Goal: Task Accomplishment & Management: Manage account settings

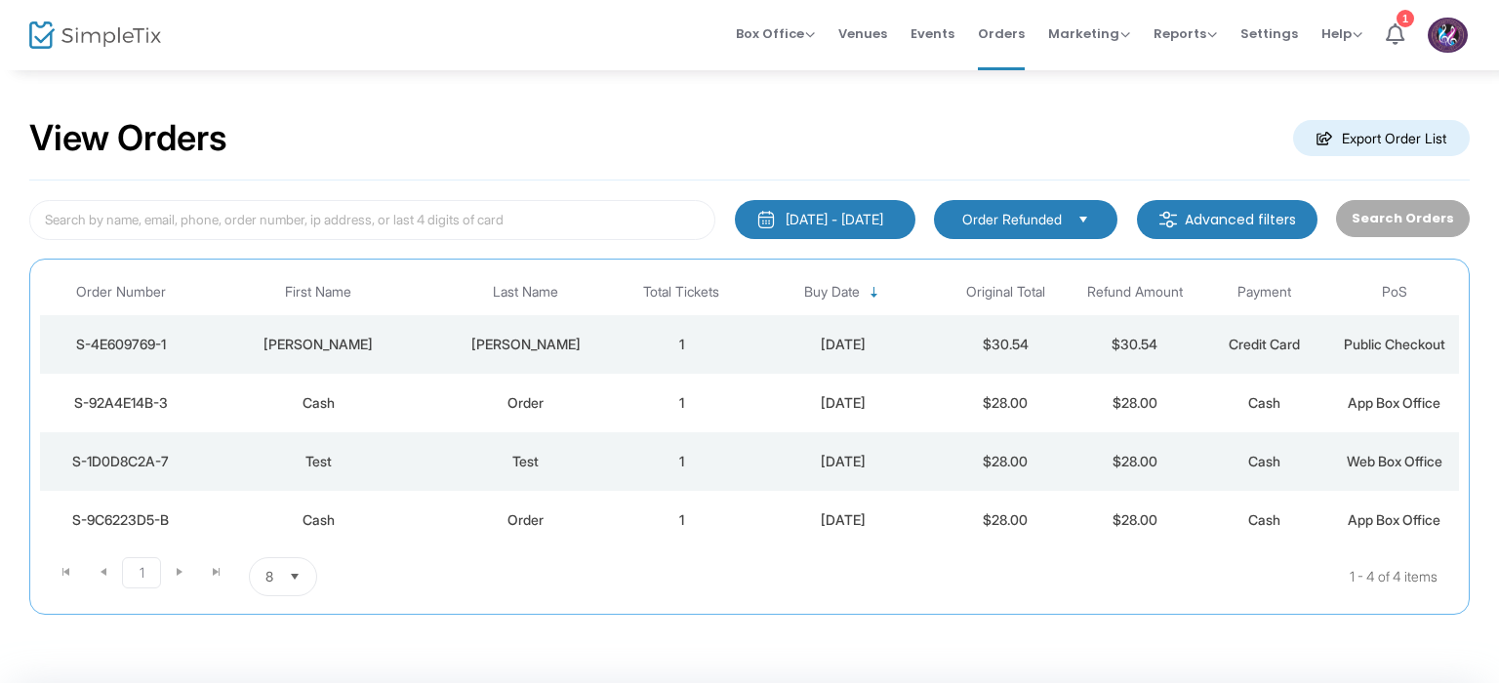
click at [147, 344] on div "S-4E609769-1" at bounding box center [121, 345] width 152 height 20
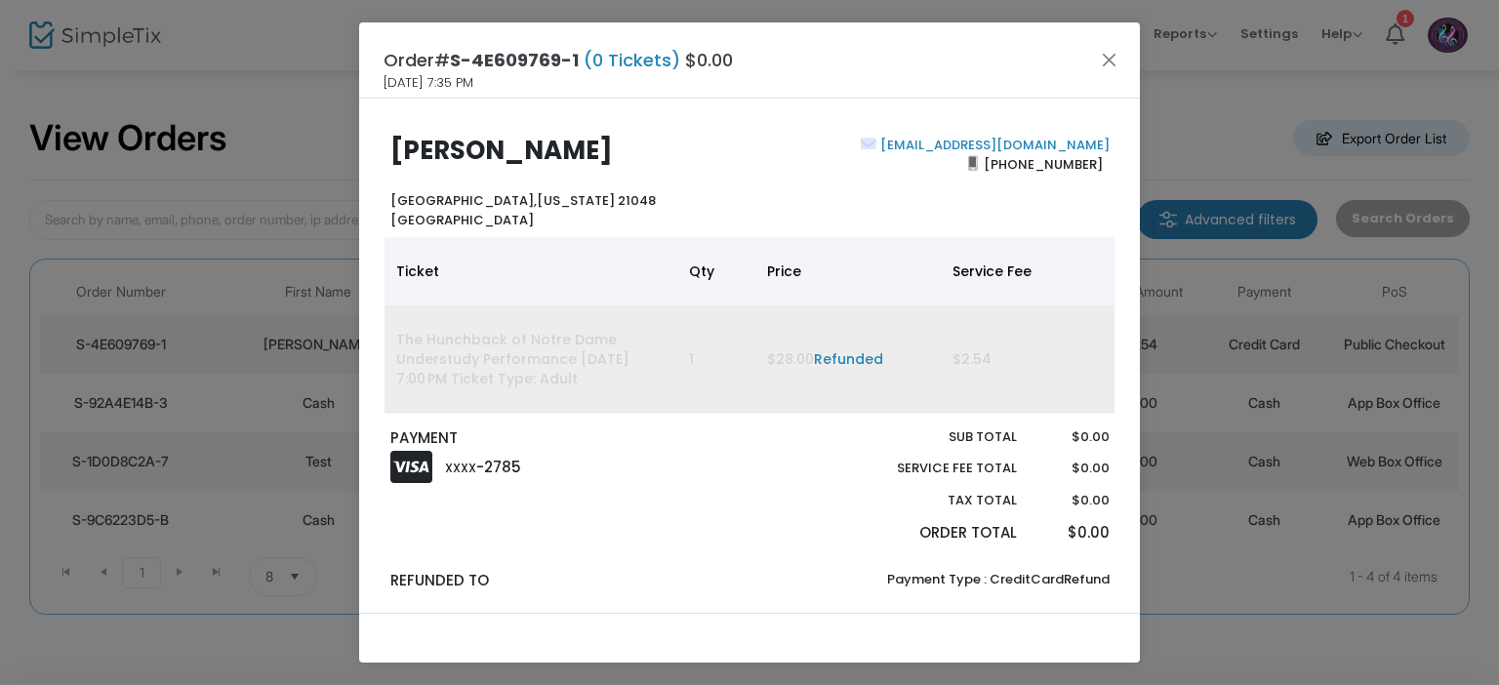
click at [857, 361] on link "Refunded" at bounding box center [848, 359] width 69 height 20
click at [705, 372] on td "1" at bounding box center [716, 359] width 78 height 108
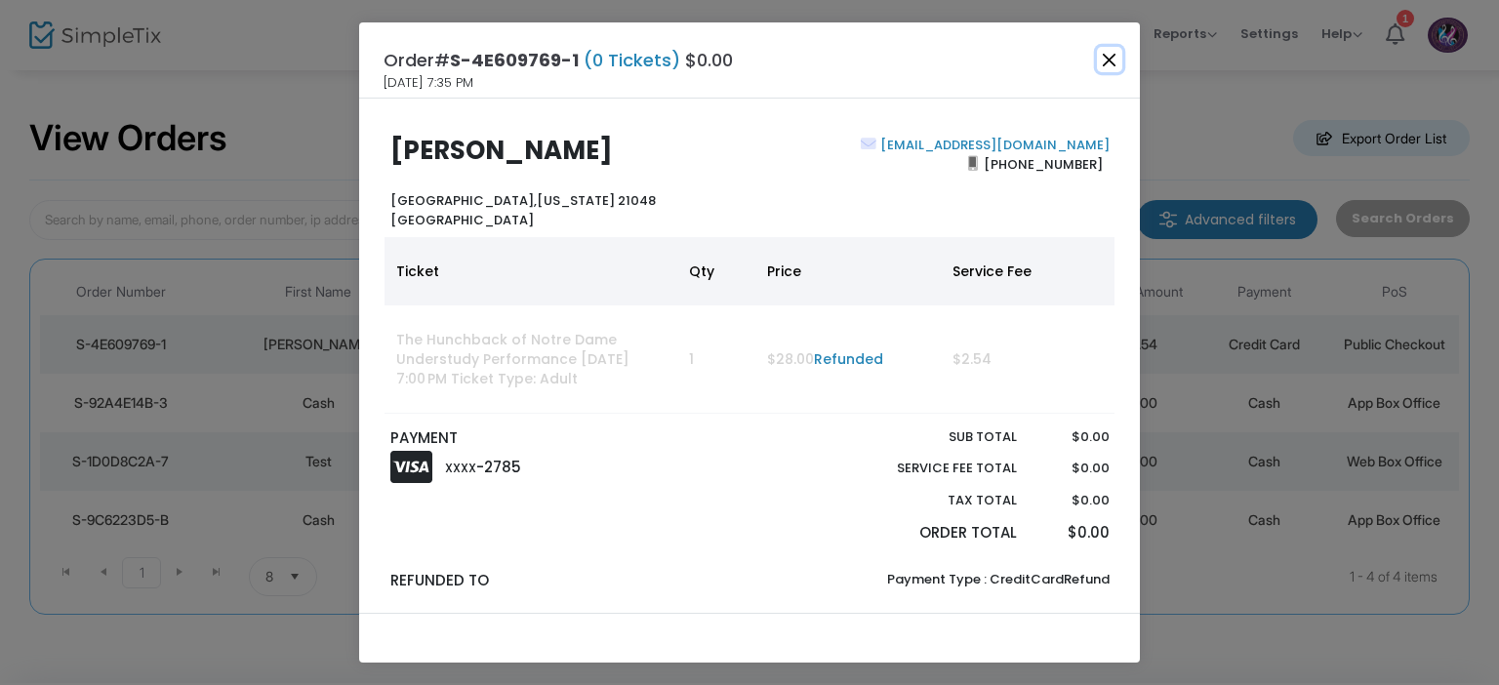
click at [1120, 61] on button "Close" at bounding box center [1109, 59] width 25 height 25
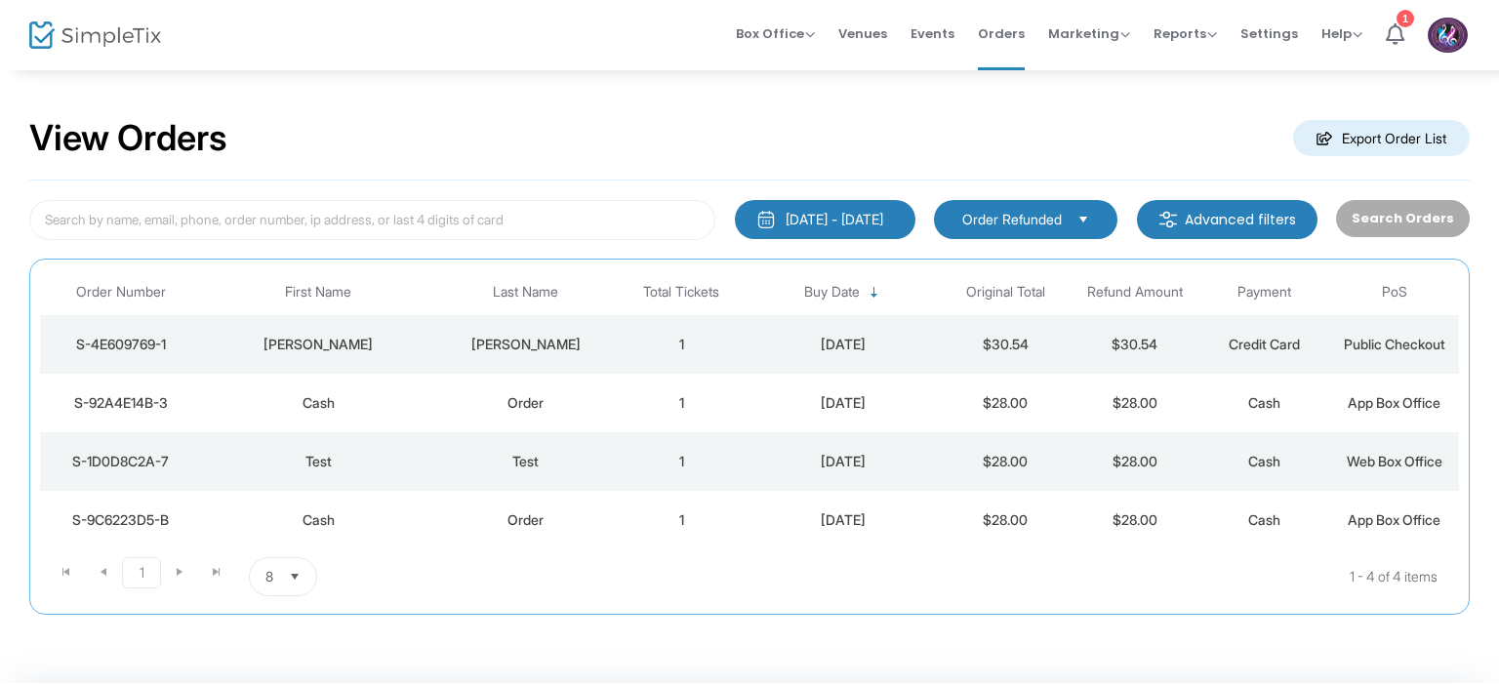
click at [1045, 210] on span "Order Refunded" at bounding box center [1012, 220] width 100 height 20
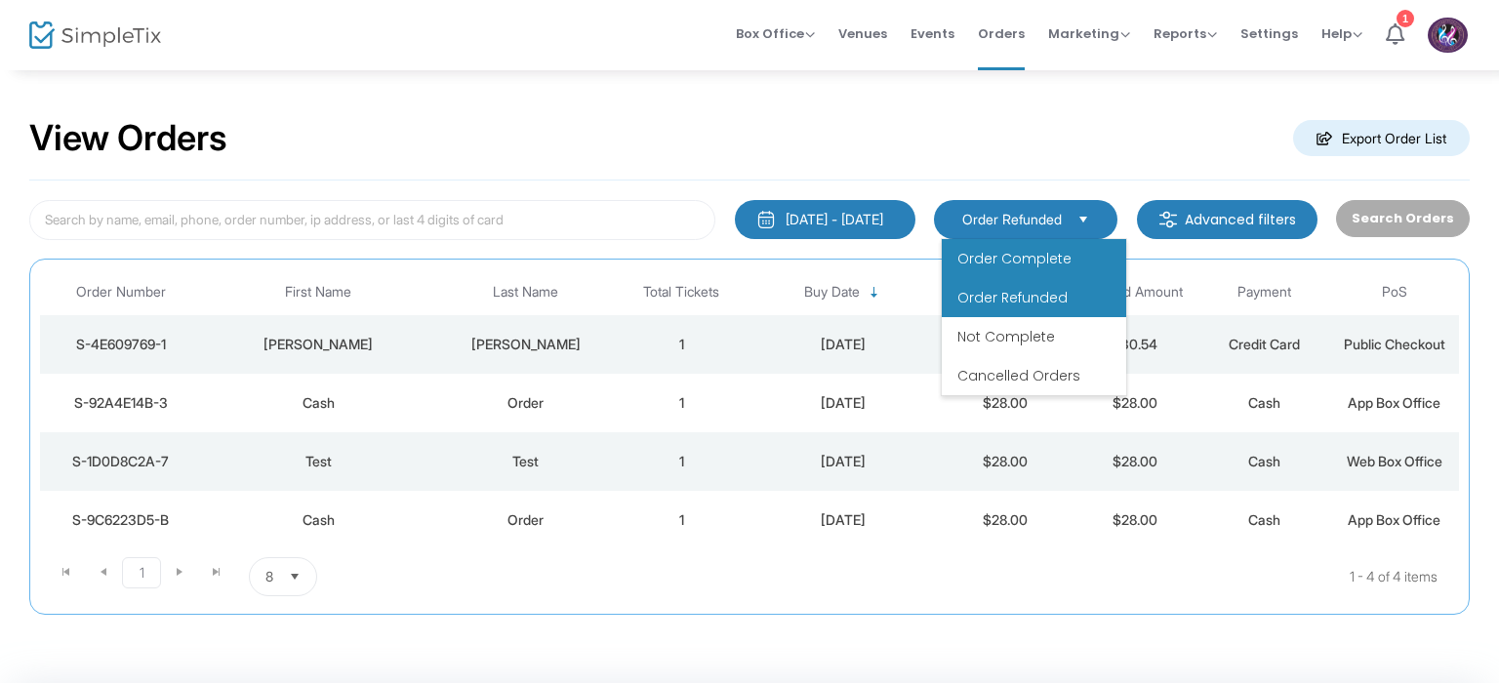
click at [1036, 251] on span "Order Complete" at bounding box center [1014, 259] width 114 height 20
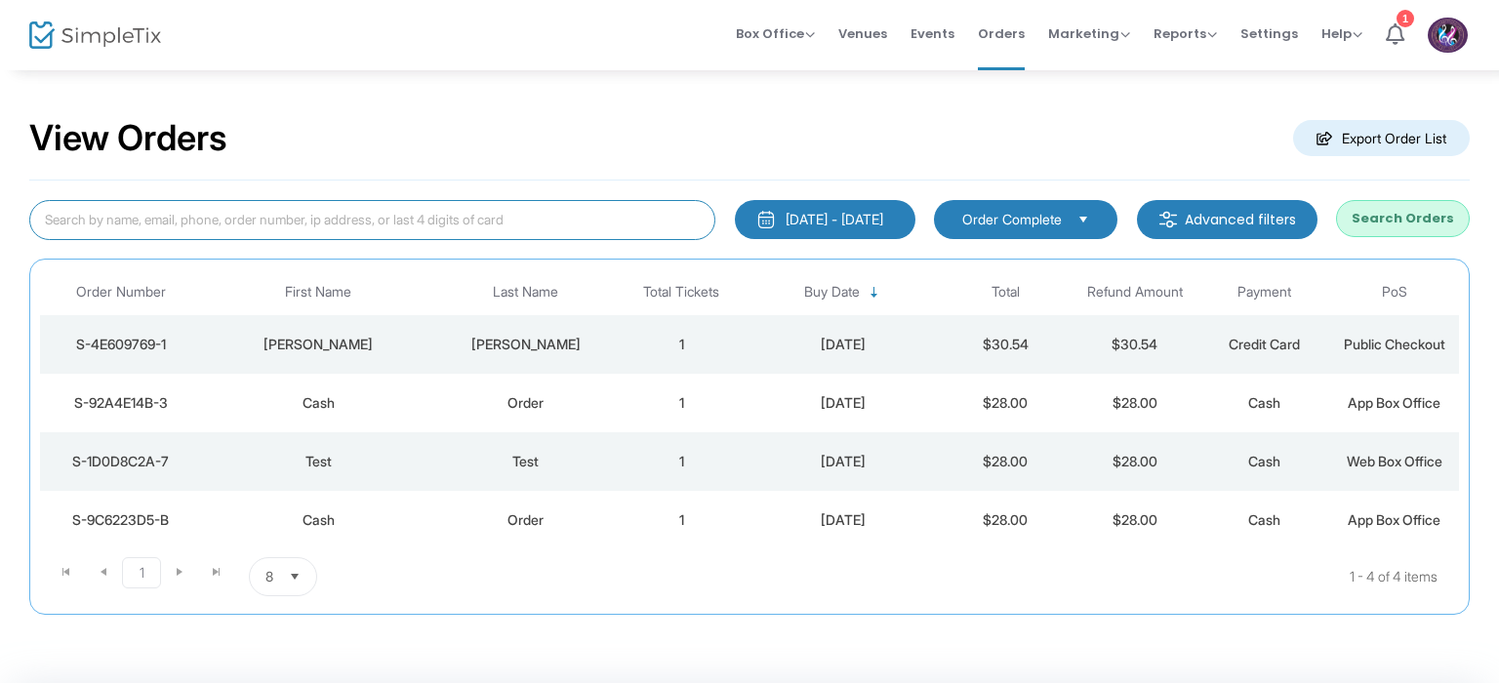
click at [494, 209] on input at bounding box center [372, 220] width 686 height 40
type input "[PERSON_NAME]"
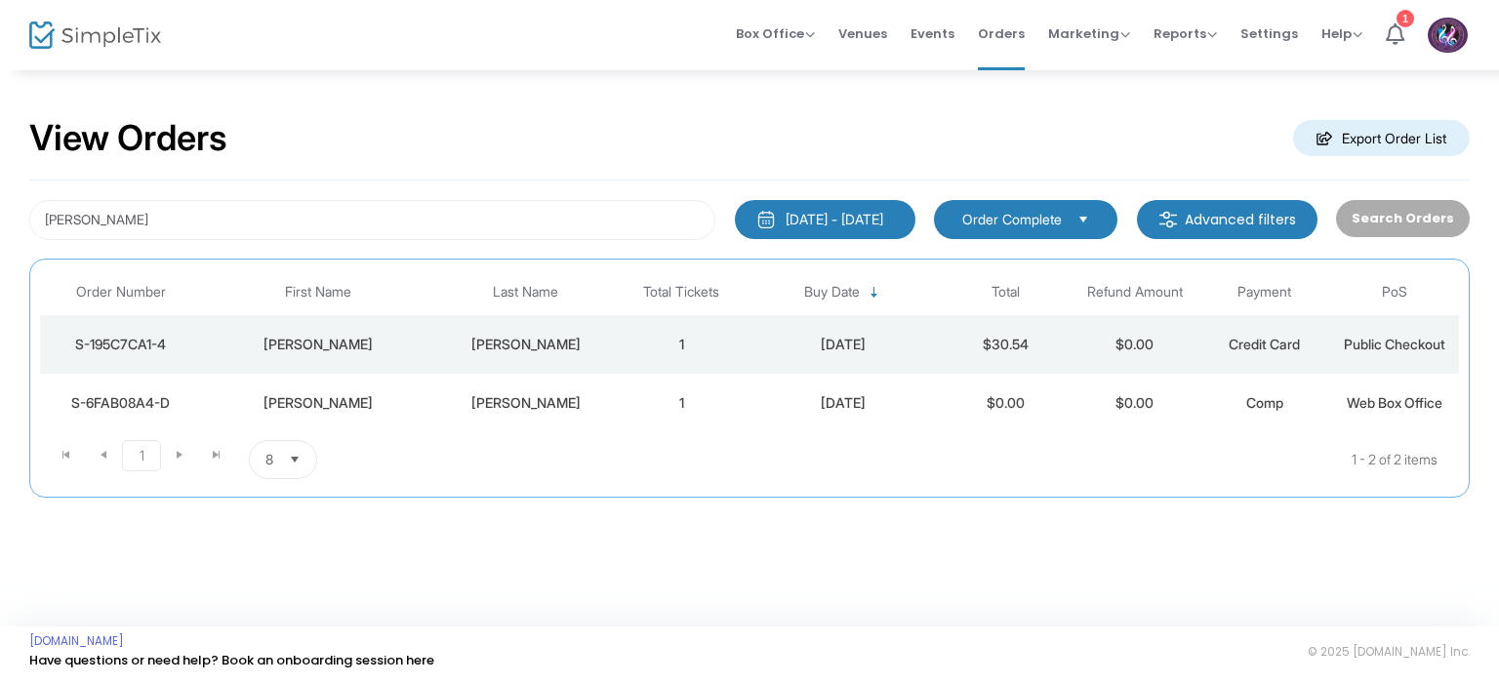
click at [544, 405] on div "[PERSON_NAME]" at bounding box center [526, 403] width 172 height 20
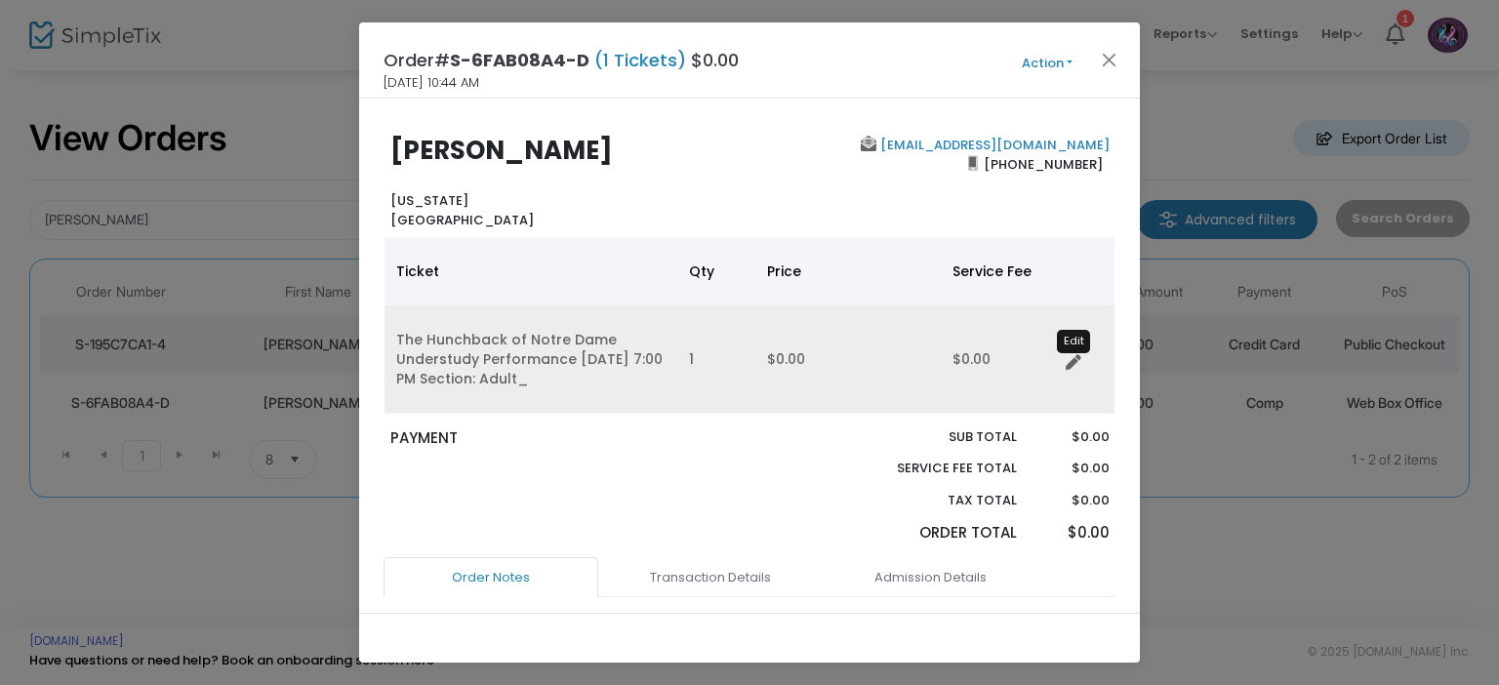
click at [1075, 363] on icon "Data table" at bounding box center [1074, 363] width 16 height 16
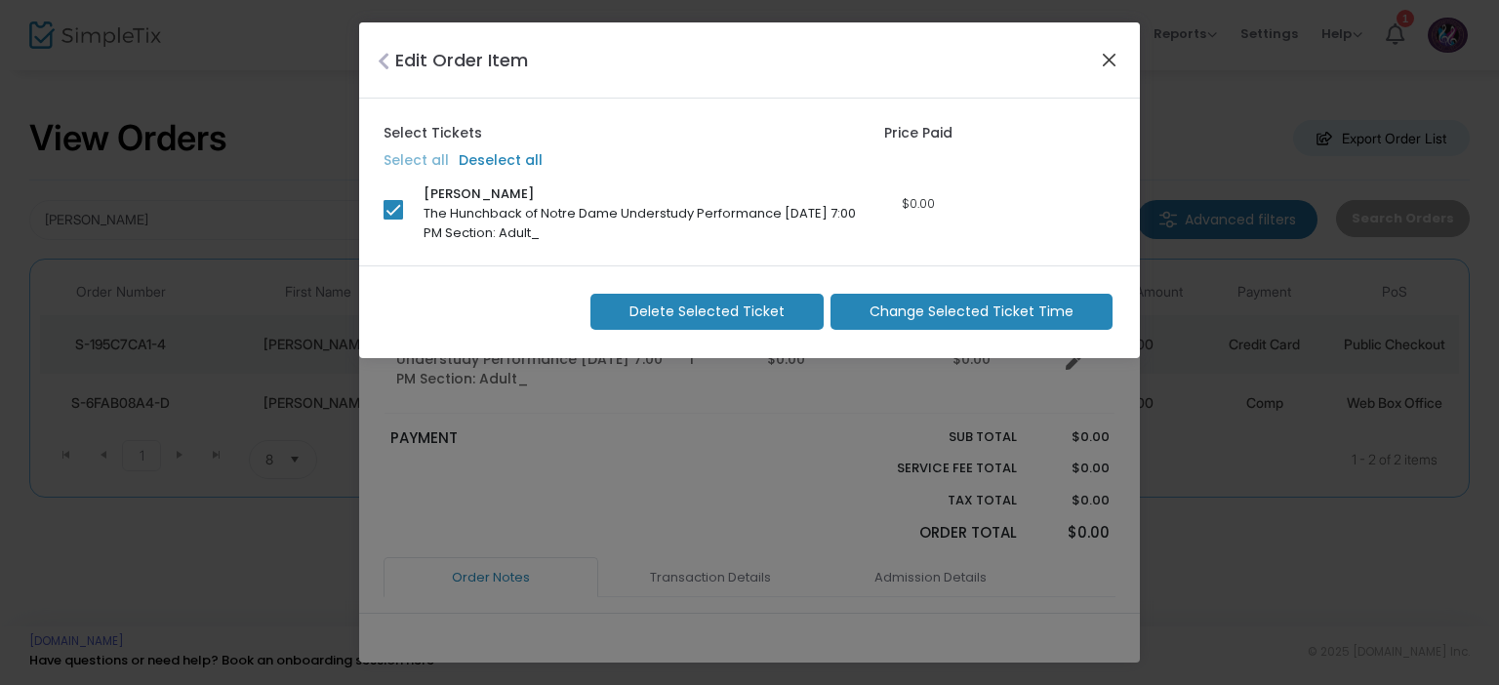
click at [1105, 62] on button "Close" at bounding box center [1109, 59] width 25 height 25
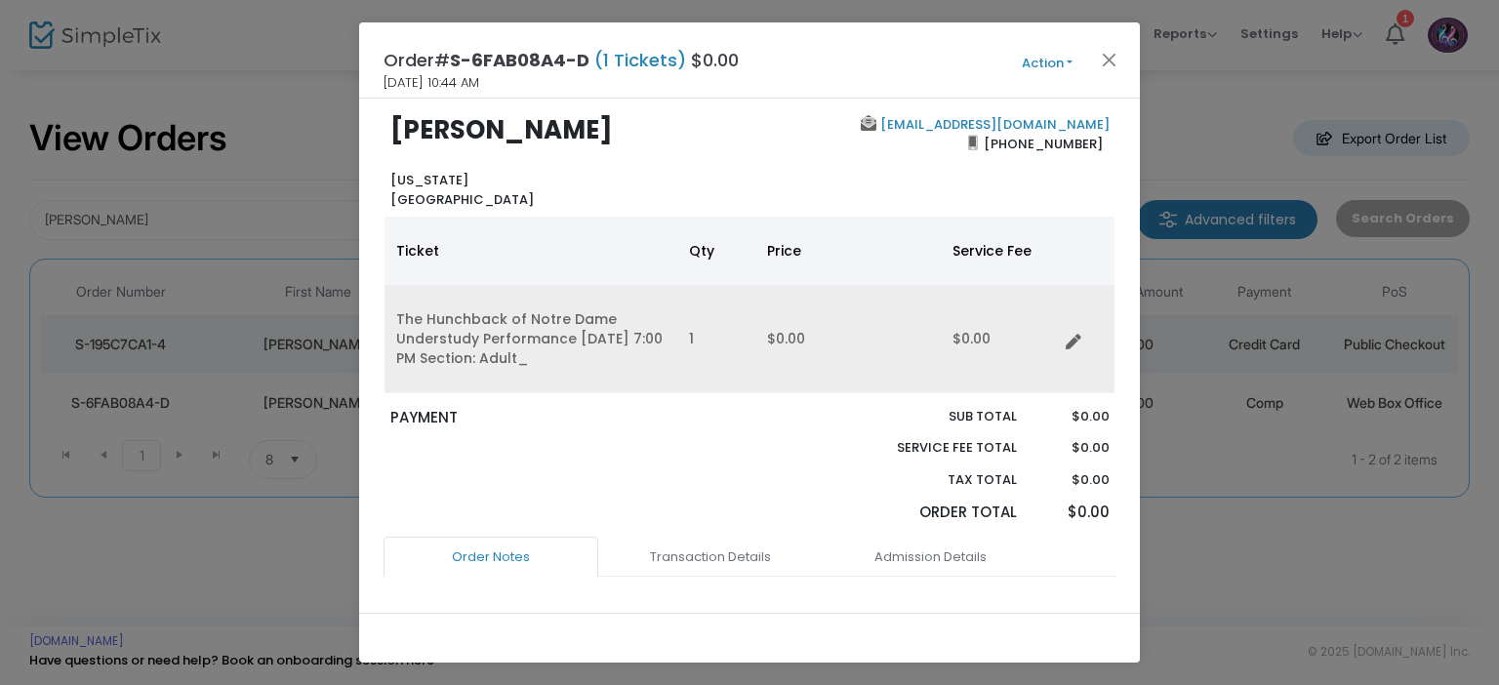
scroll to position [20, 0]
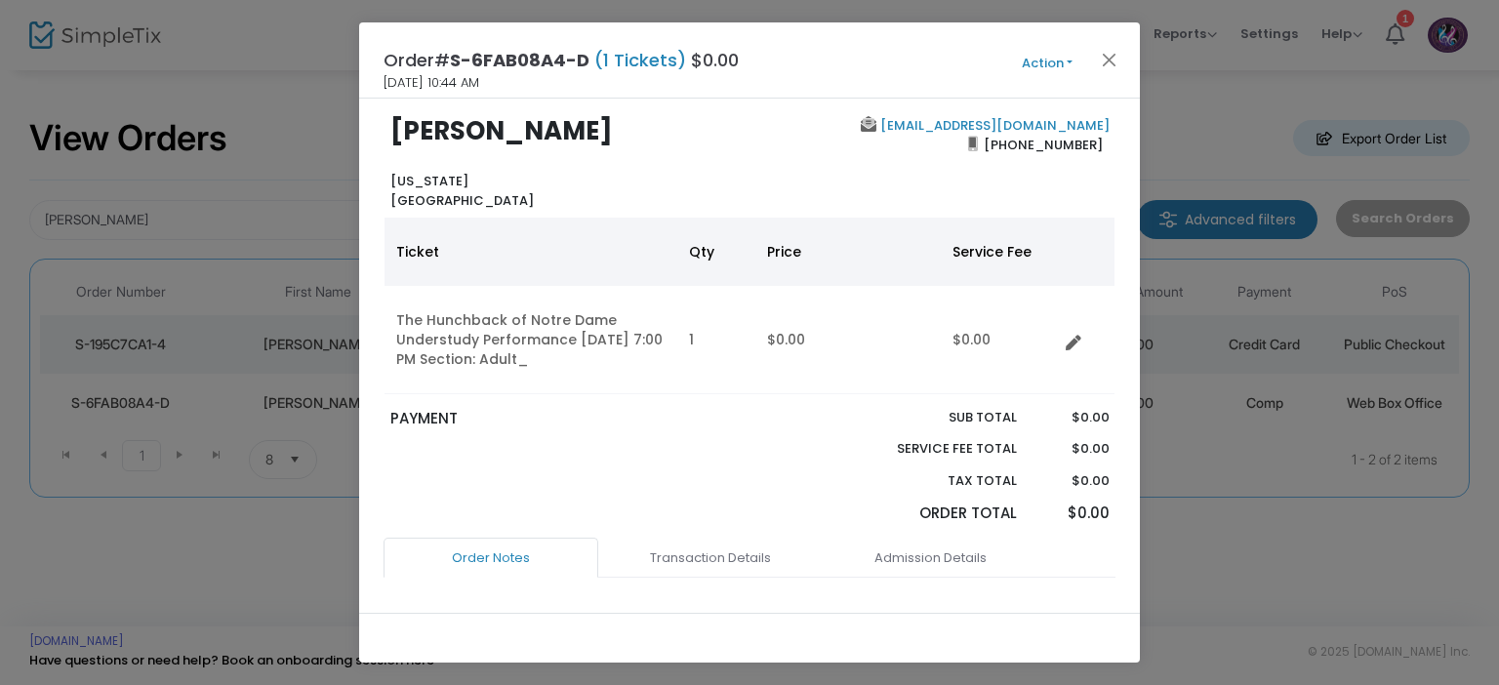
click at [1068, 62] on button "Action" at bounding box center [1047, 63] width 117 height 21
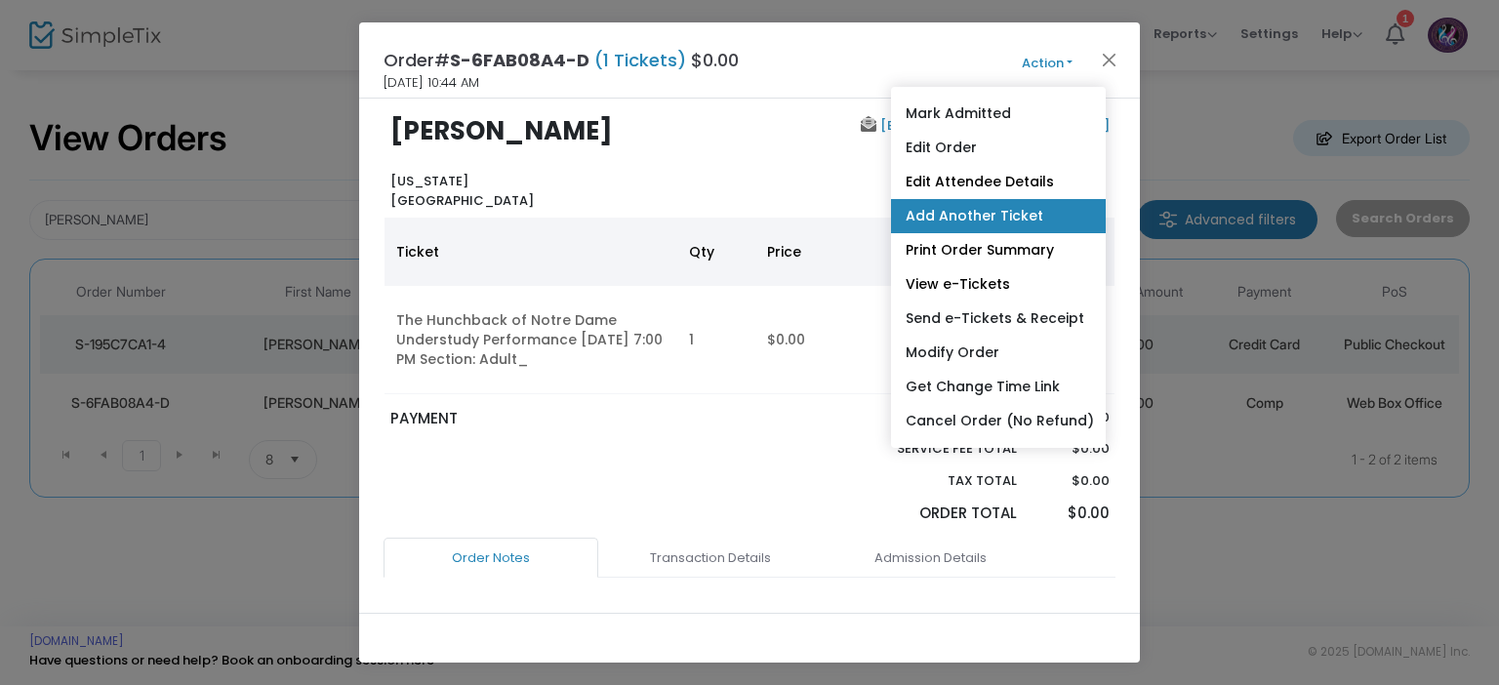
click at [977, 224] on link "Add Another Ticket" at bounding box center [998, 216] width 215 height 34
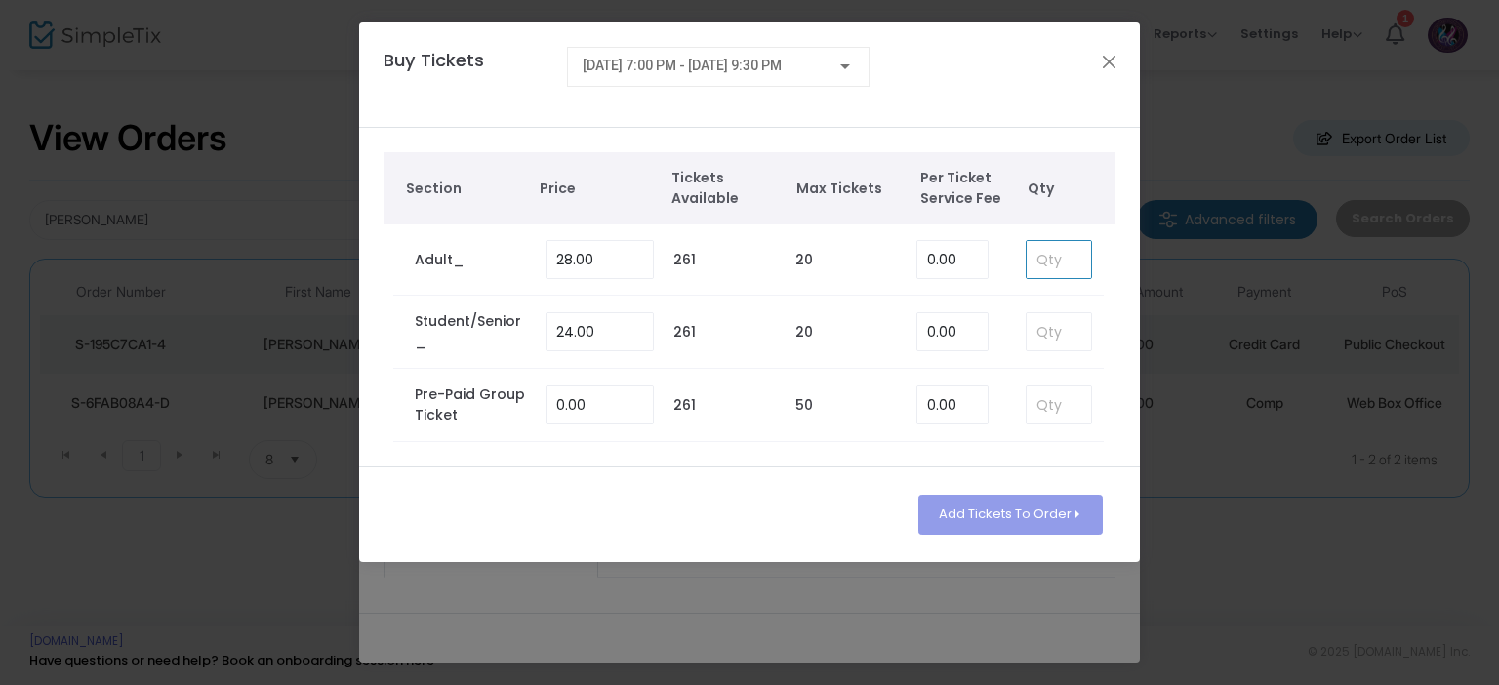
click at [1037, 263] on input at bounding box center [1059, 259] width 64 height 37
type input "1"
click at [988, 517] on button "Add Tickets To Order" at bounding box center [1010, 514] width 184 height 39
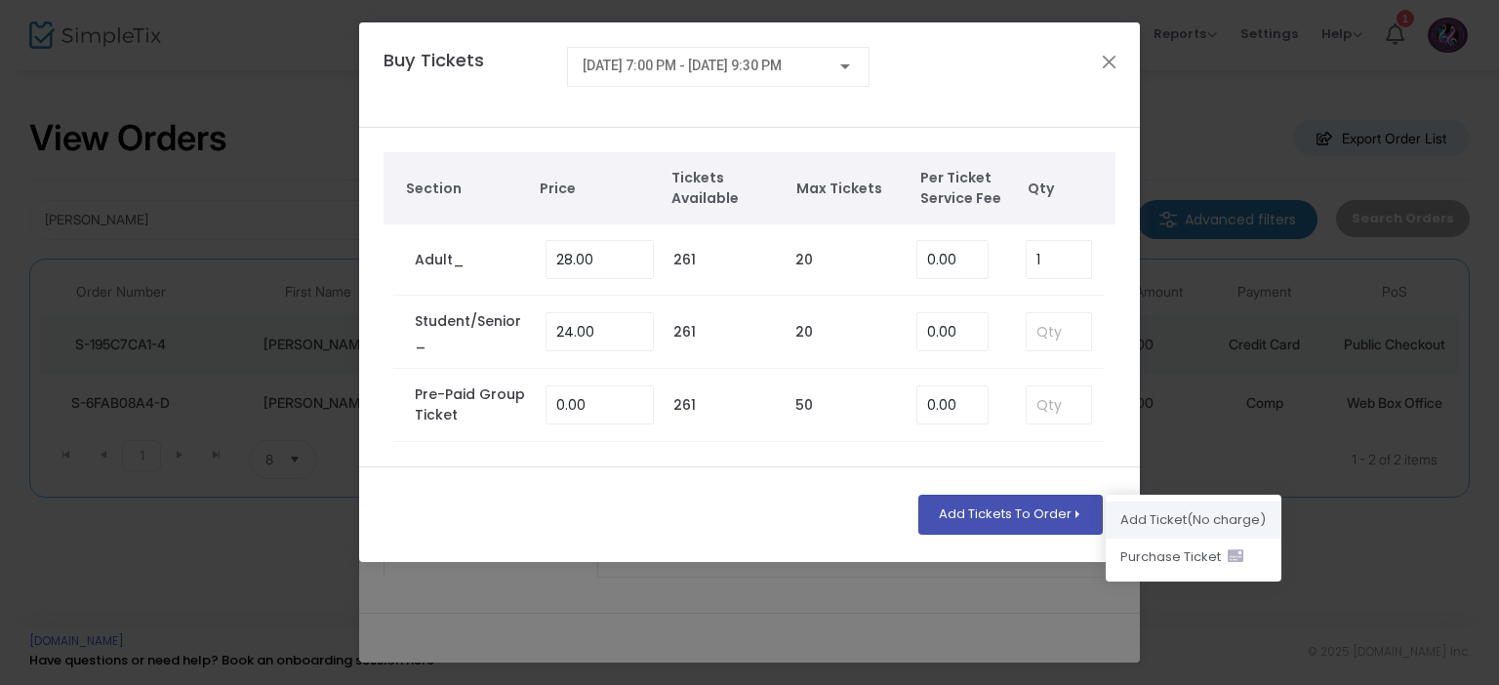
click at [1150, 524] on li "Add Ticket (No charge)" at bounding box center [1194, 520] width 176 height 37
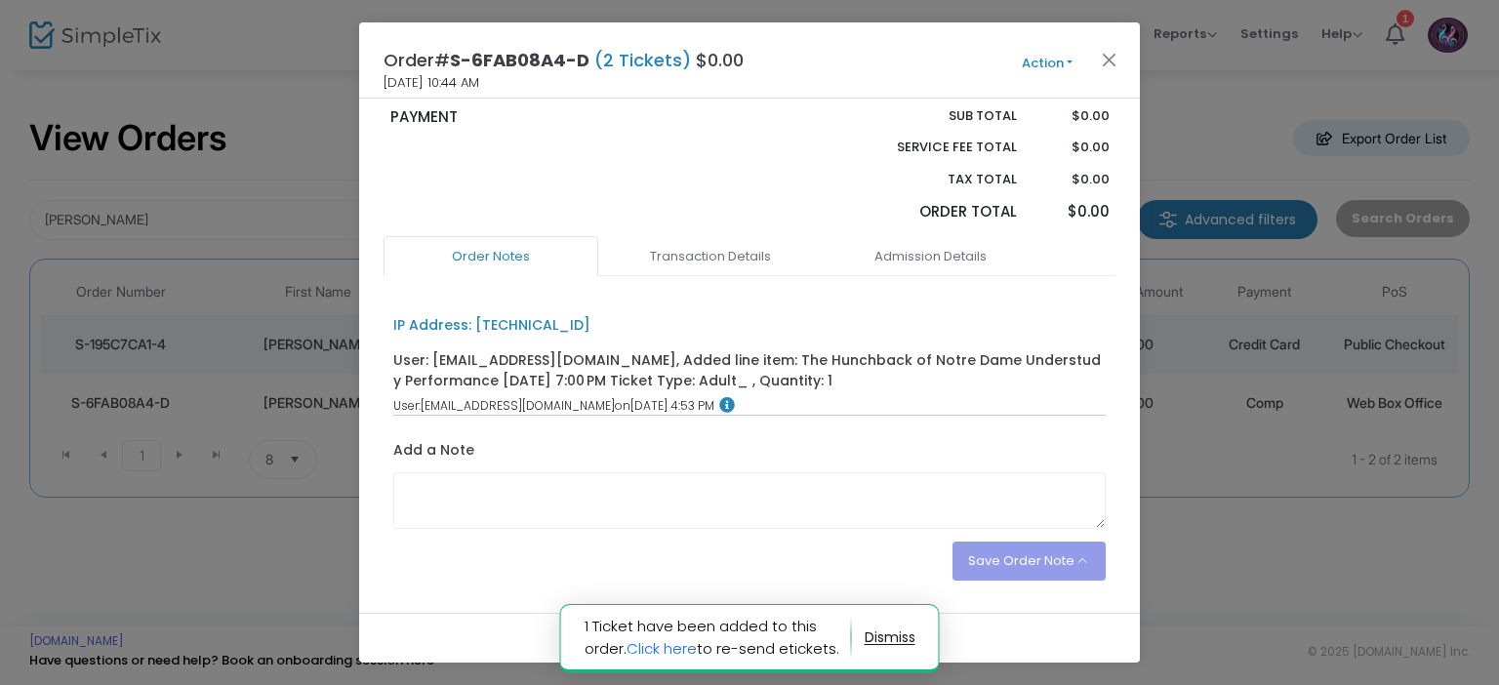
scroll to position [480, 0]
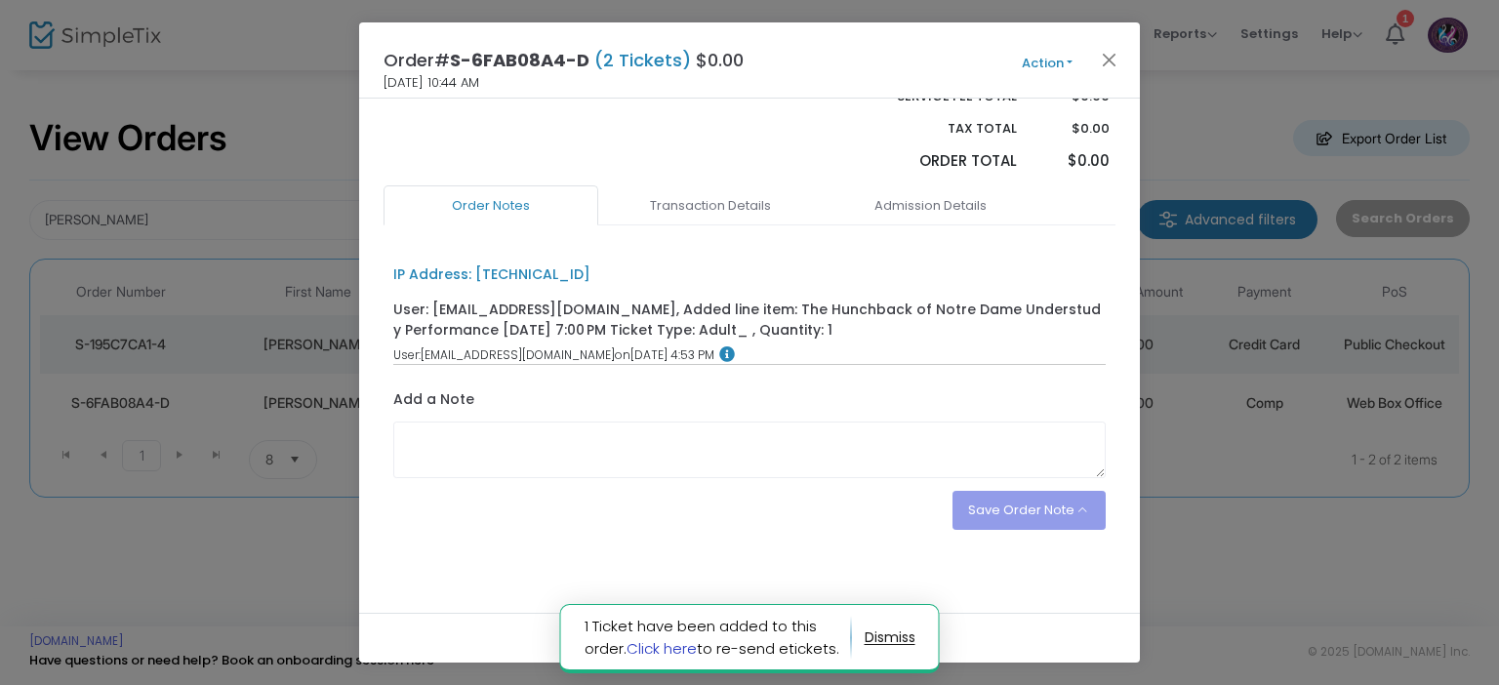
click at [686, 647] on link "Click here" at bounding box center [661, 648] width 70 height 20
